Goal: Transaction & Acquisition: Purchase product/service

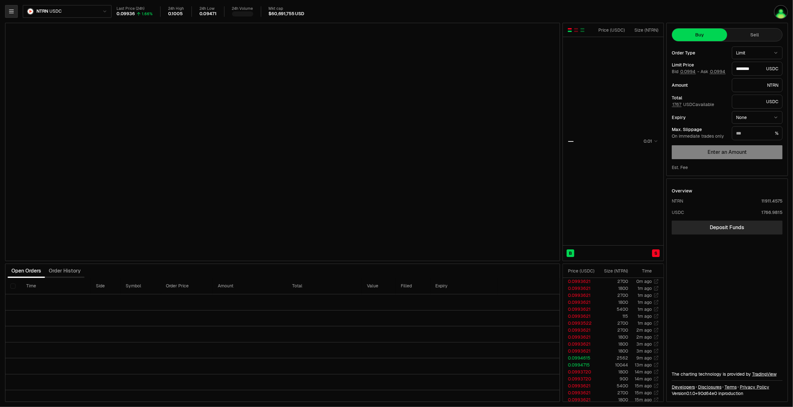
click at [9, 9] on icon "button" at bounding box center [11, 11] width 6 height 6
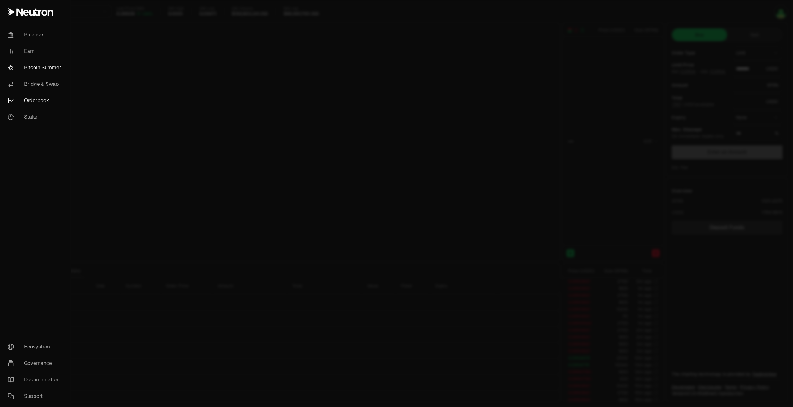
click at [38, 70] on link "Bitcoin Summer" at bounding box center [36, 68] width 66 height 16
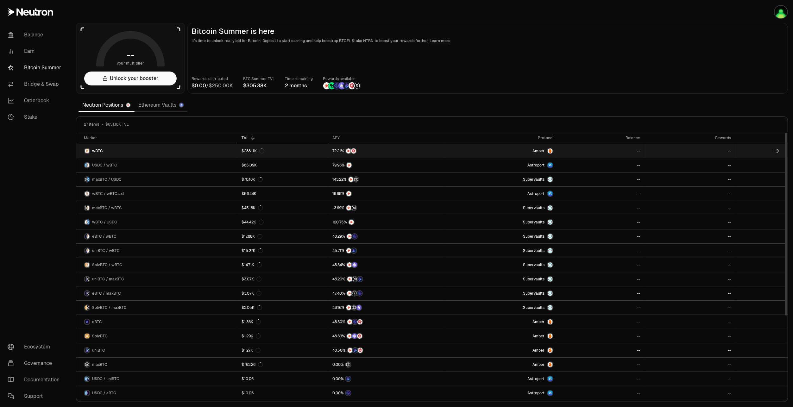
click at [548, 149] on div at bounding box center [550, 151] width 6 height 6
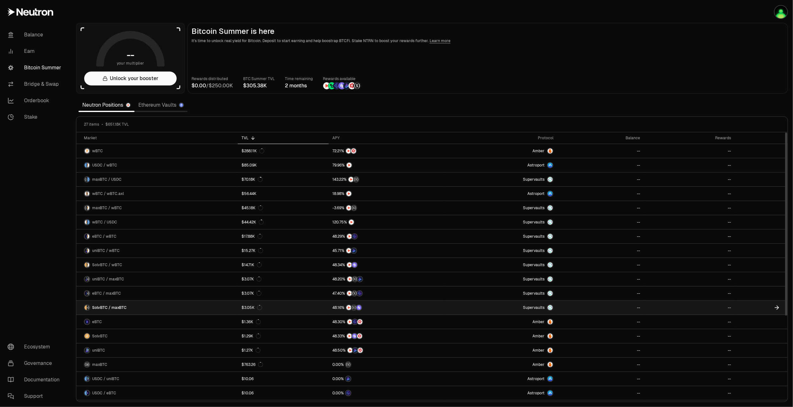
click at [302, 305] on link "$3.05K" at bounding box center [283, 308] width 91 height 14
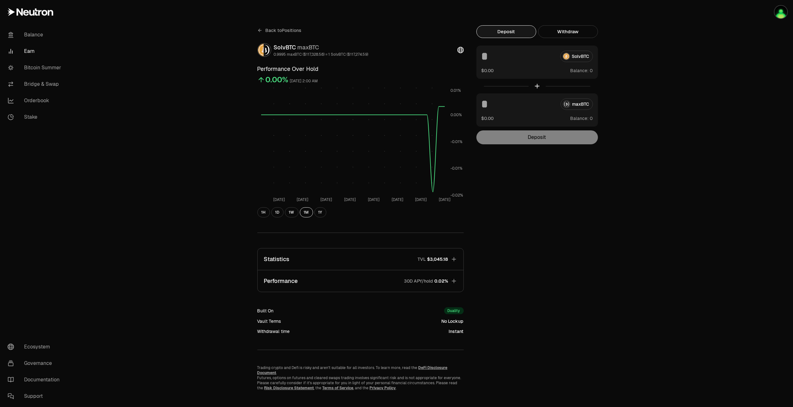
click at [260, 29] on icon at bounding box center [259, 30] width 2 height 3
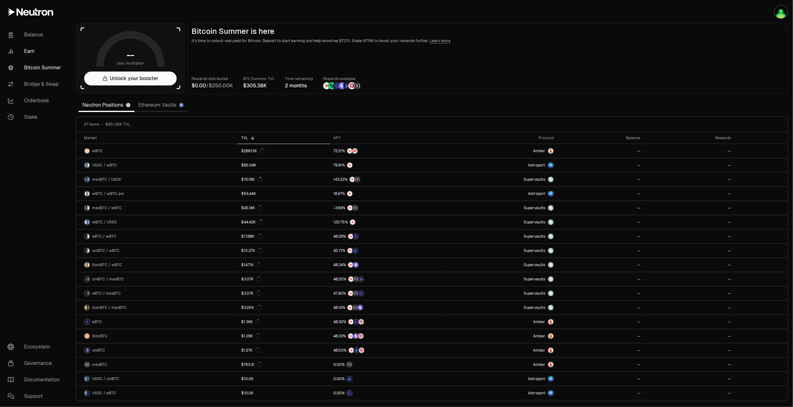
click at [30, 50] on link "Earn" at bounding box center [36, 51] width 66 height 16
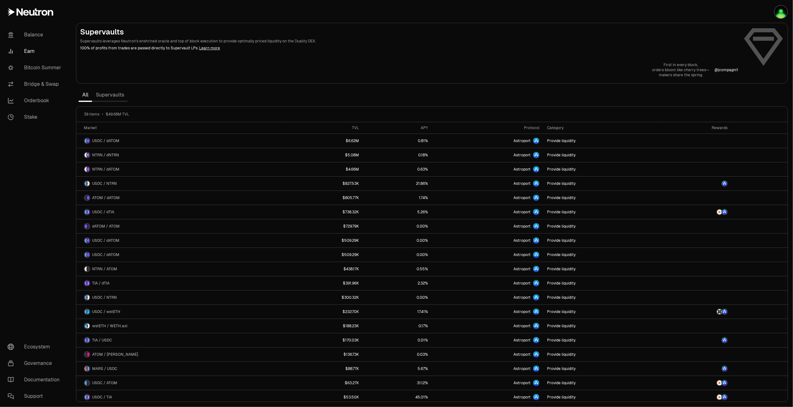
click at [110, 96] on link "Supervaults" at bounding box center [110, 95] width 36 height 13
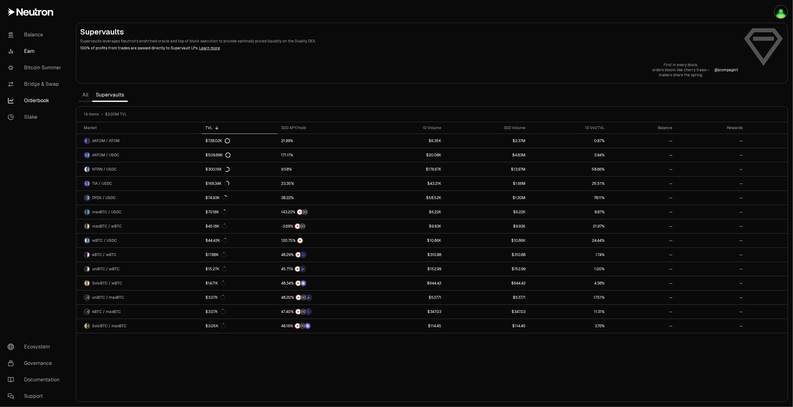
click at [30, 100] on link "Orderbook" at bounding box center [36, 100] width 66 height 16
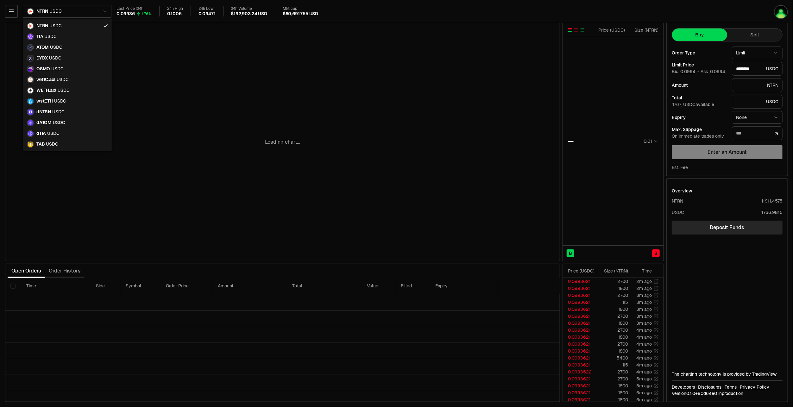
click at [83, 10] on html "Balance Earn Bitcoin Summer Bridge & Swap Orderbook Stake Ecosystem Governance …" at bounding box center [396, 203] width 793 height 407
type input "********"
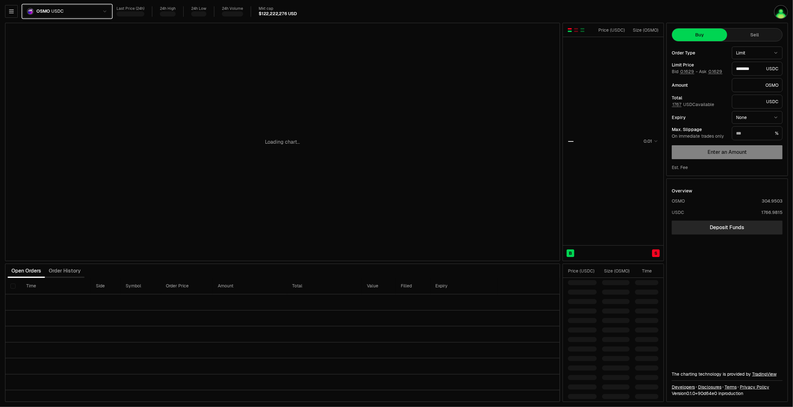
type input "********"
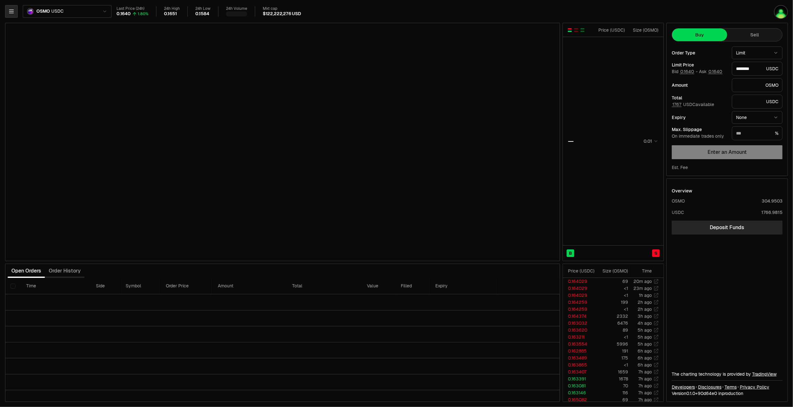
click at [10, 11] on icon "button" at bounding box center [11, 11] width 4 height 3
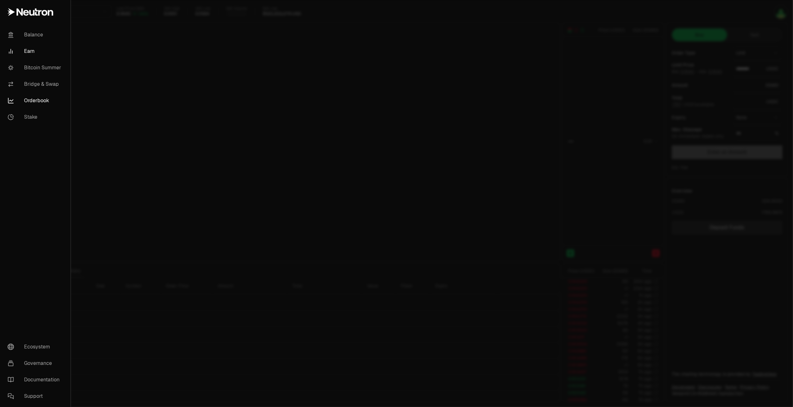
click at [31, 49] on link "Earn" at bounding box center [36, 51] width 66 height 16
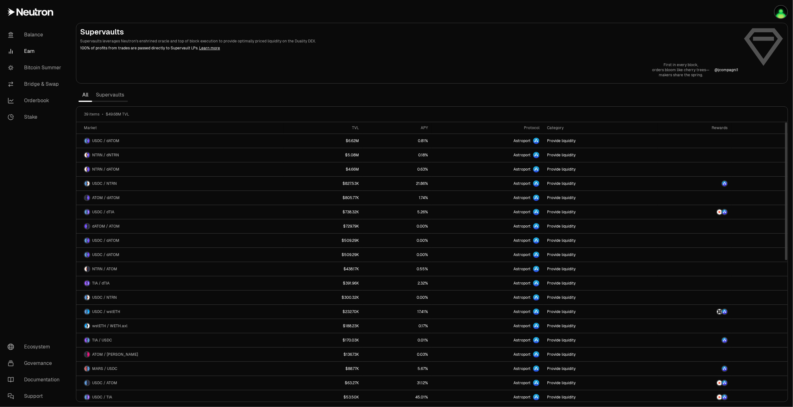
click at [114, 94] on link "Supervaults" at bounding box center [110, 95] width 36 height 13
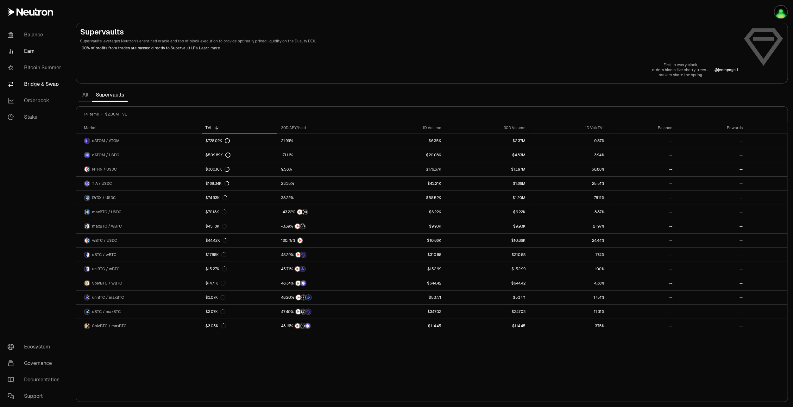
click at [49, 83] on link "Bridge & Swap" at bounding box center [36, 84] width 66 height 16
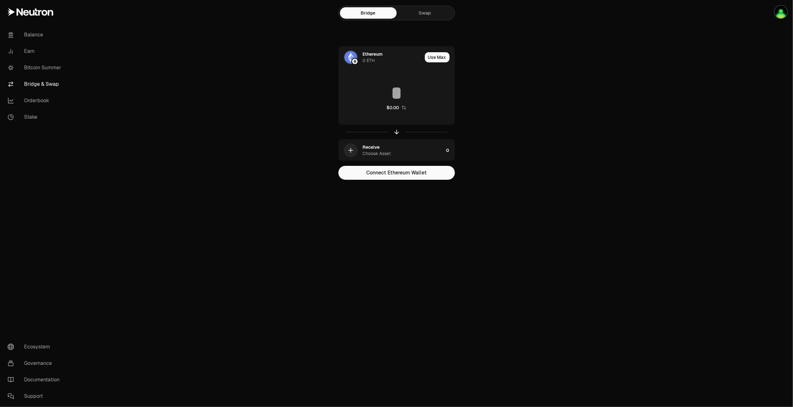
click at [436, 12] on link "Swap" at bounding box center [425, 12] width 57 height 11
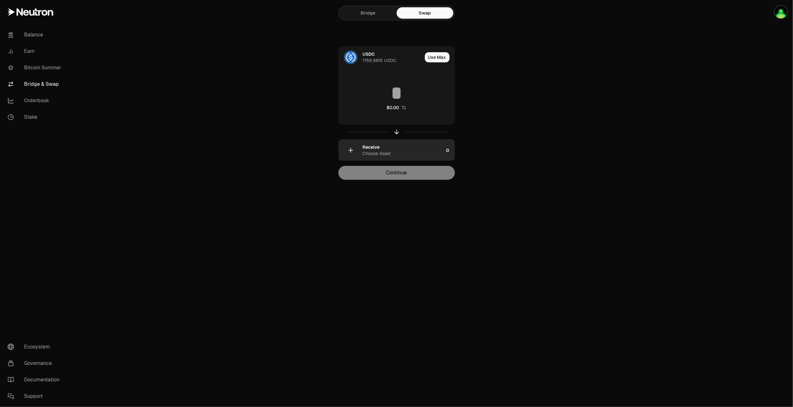
click at [393, 149] on div "Receive Choose Asset" at bounding box center [403, 150] width 81 height 13
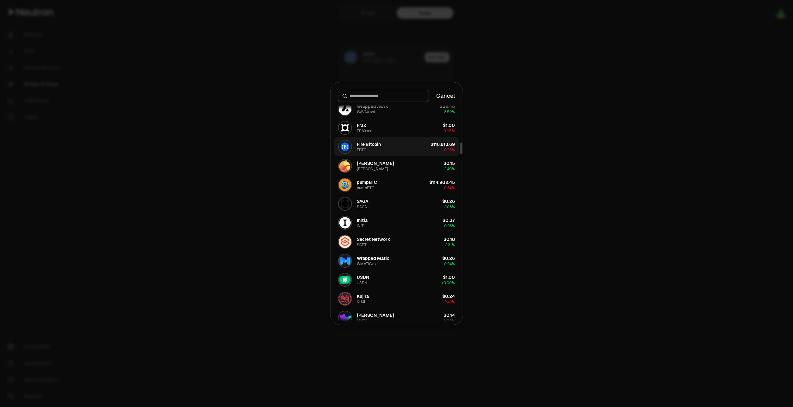
scroll to position [823, 0]
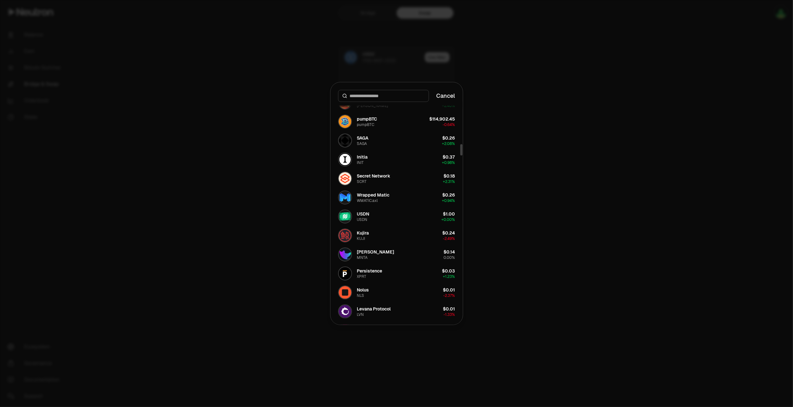
click at [370, 98] on input at bounding box center [387, 96] width 75 height 6
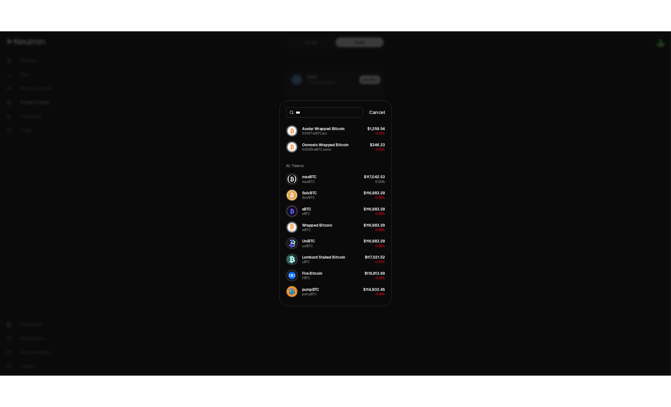
scroll to position [9, 0]
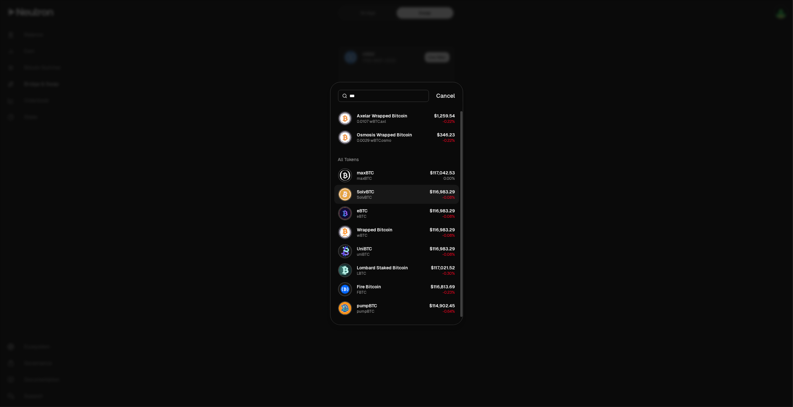
type input "***"
click at [383, 191] on button "SolvBTC SolvBTC $116,983.29 -0.08%" at bounding box center [396, 194] width 125 height 19
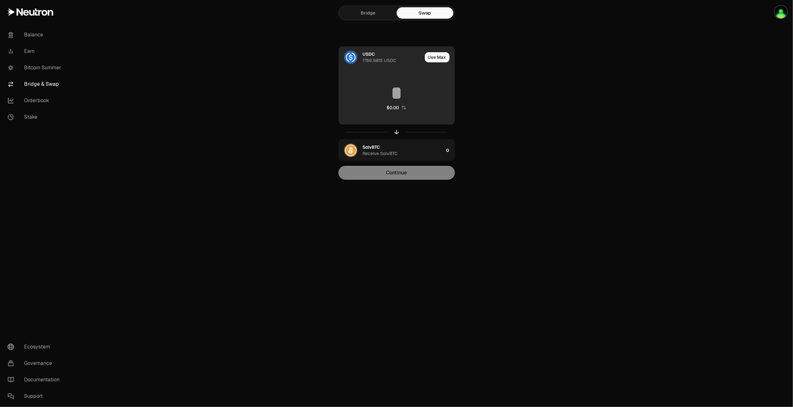
click at [382, 91] on input at bounding box center [397, 93] width 116 height 19
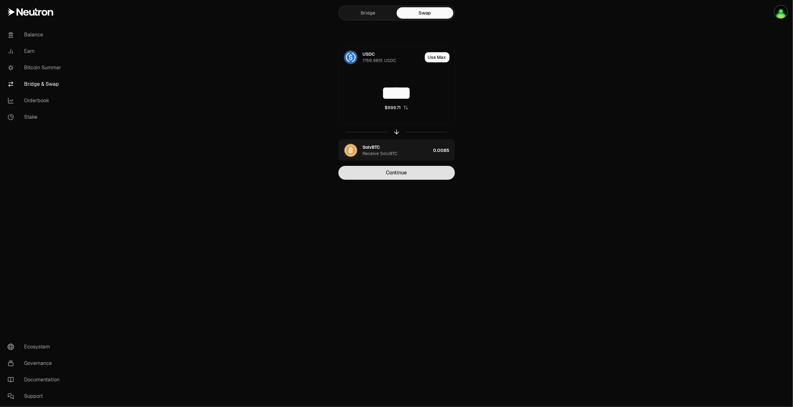
type input "****"
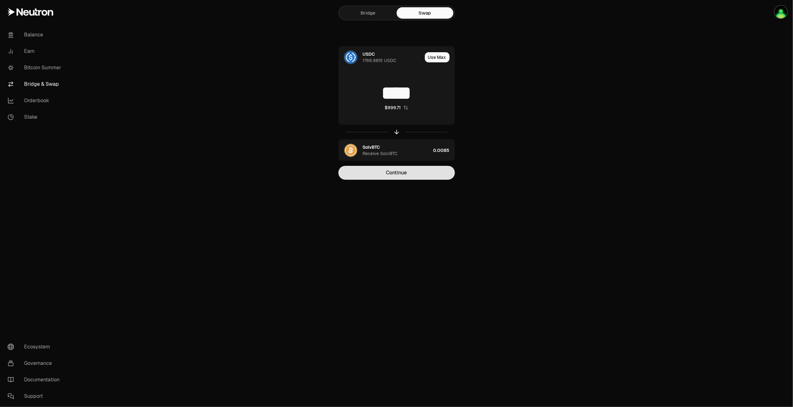
click at [396, 170] on button "Continue" at bounding box center [396, 173] width 116 height 14
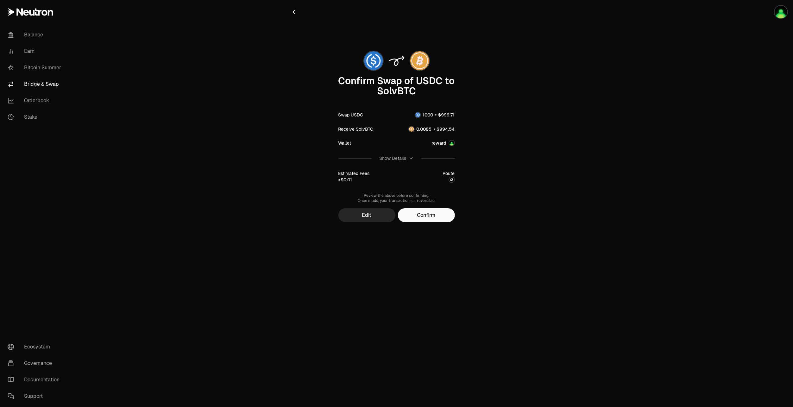
click at [398, 159] on div "Show Details" at bounding box center [392, 158] width 27 height 6
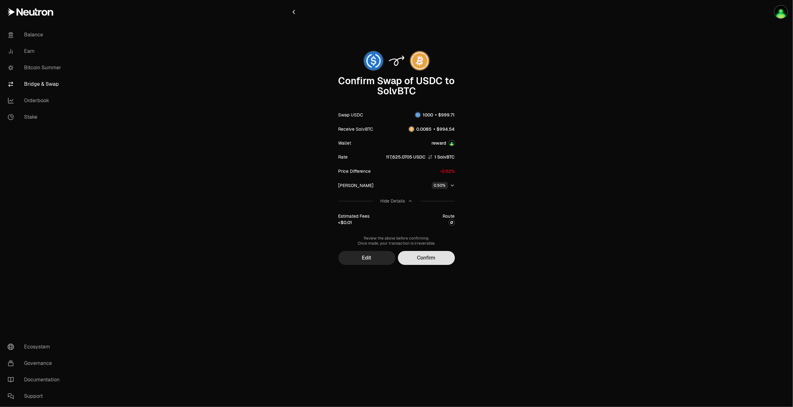
click at [430, 258] on button "Confirm" at bounding box center [426, 258] width 57 height 14
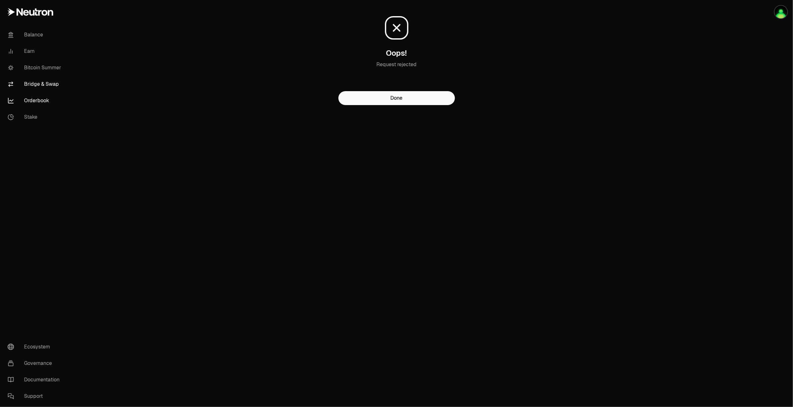
click at [37, 100] on link "Orderbook" at bounding box center [36, 100] width 66 height 16
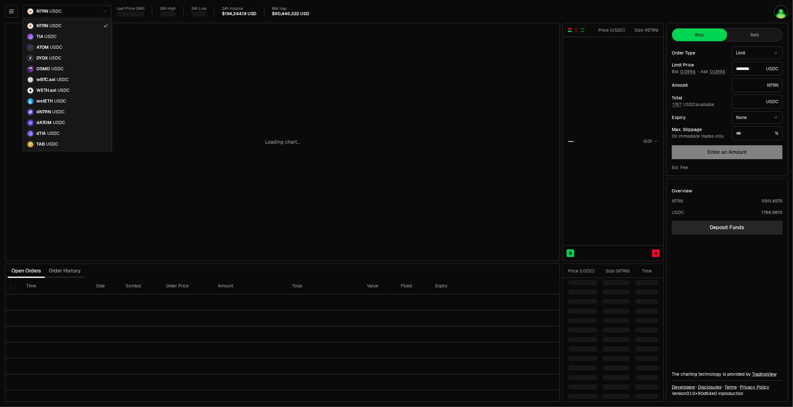
click at [90, 11] on html "Balance Earn Bitcoin Summer Bridge & Swap Orderbook Stake Ecosystem Governance …" at bounding box center [396, 203] width 793 height 407
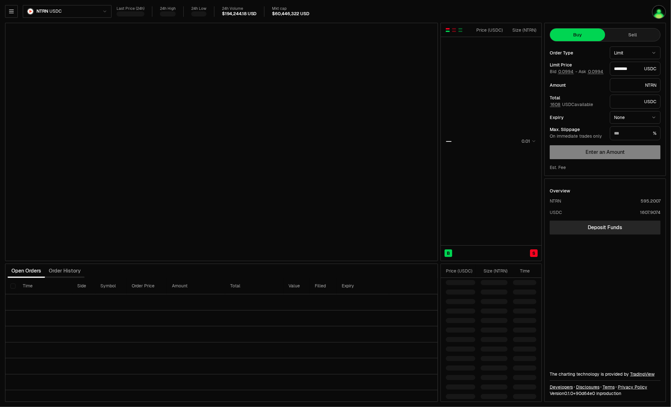
type input "********"
click at [13, 10] on icon "button" at bounding box center [11, 11] width 6 height 6
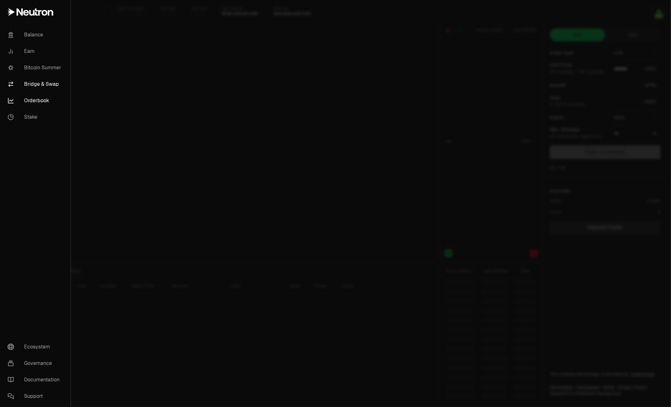
click at [29, 83] on link "Bridge & Swap" at bounding box center [36, 84] width 66 height 16
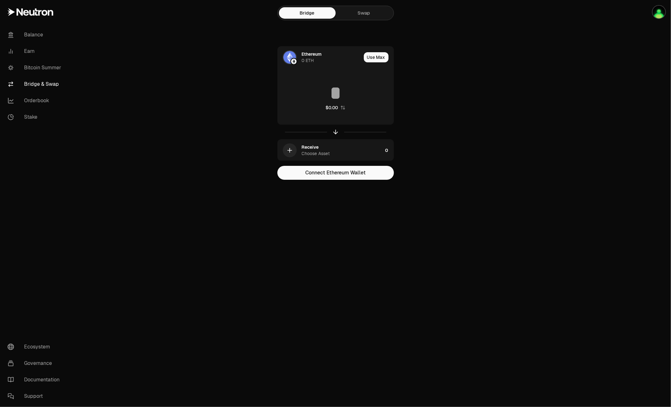
click at [360, 17] on link "Swap" at bounding box center [364, 12] width 57 height 11
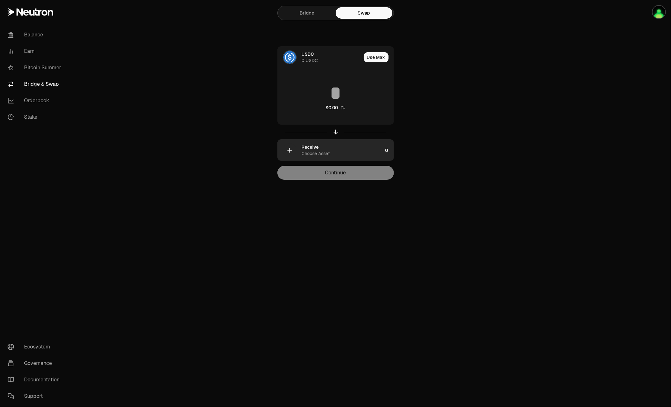
click at [344, 148] on div "Receive Choose Asset" at bounding box center [342, 150] width 81 height 13
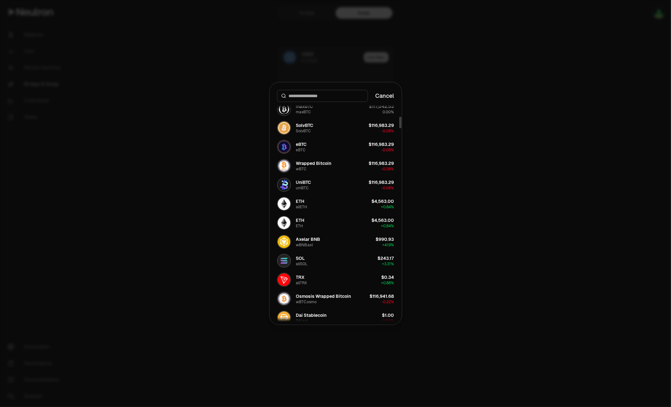
scroll to position [380, 0]
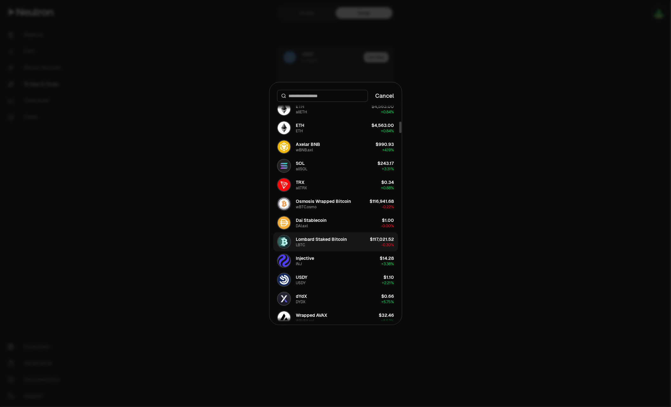
click at [330, 242] on div "Lombard Staked Bitcoin LBTC" at bounding box center [321, 241] width 51 height 11
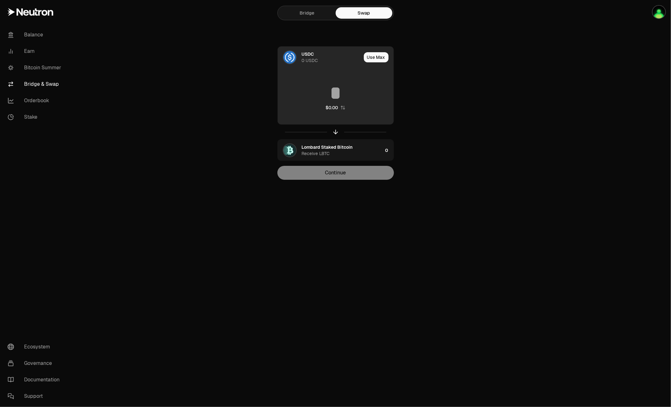
click at [349, 97] on input at bounding box center [336, 93] width 116 height 19
paste input "*******"
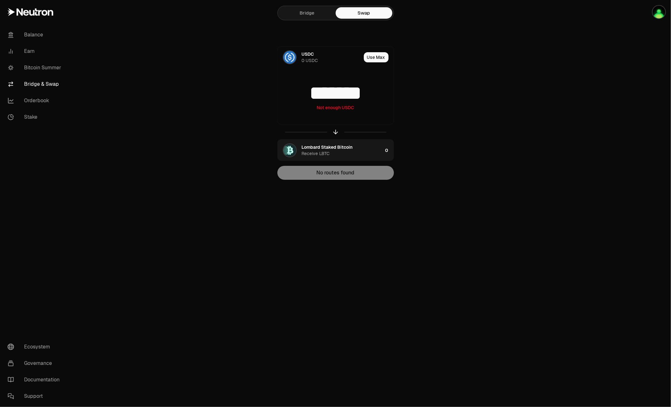
type input "*******"
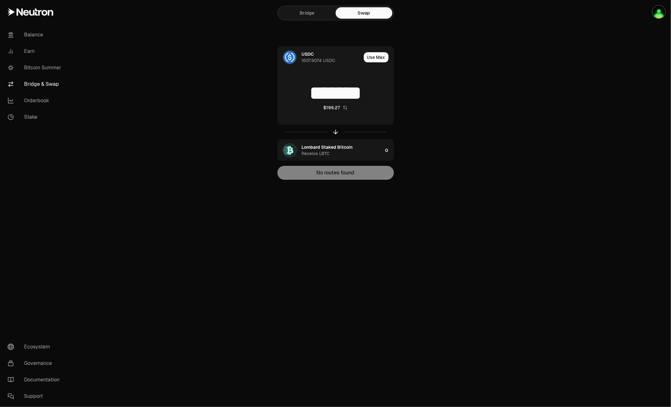
click at [248, 138] on div "USDC 1607.9074 USDC Use Max ******* $199.27 Lombard Staked Bitcoin Receive LBTC…" at bounding box center [335, 113] width 213 height 134
click at [59, 68] on link "Bitcoin Summer" at bounding box center [36, 68] width 66 height 16
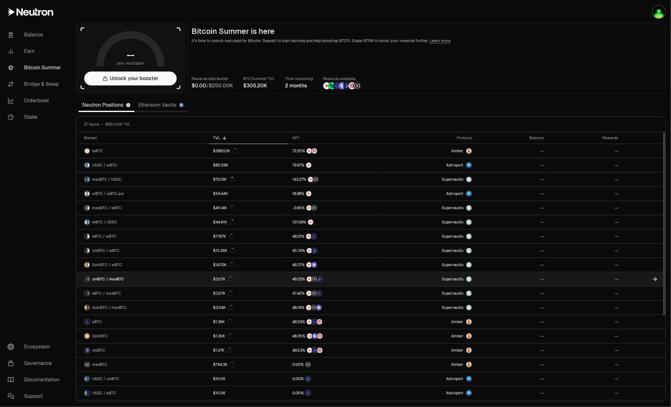
click at [113, 277] on span "uniBTC / maxBTC" at bounding box center [108, 279] width 32 height 5
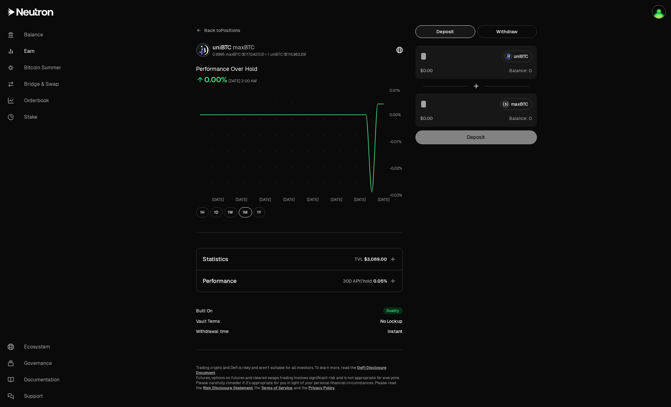
click at [124, 159] on div "Back to Positions uniBTC maxBTC 0.9995 maxBTC ($117,042.53) = 1 uniBTC ($116,98…" at bounding box center [371, 208] width 600 height 416
